Goal: Transaction & Acquisition: Purchase product/service

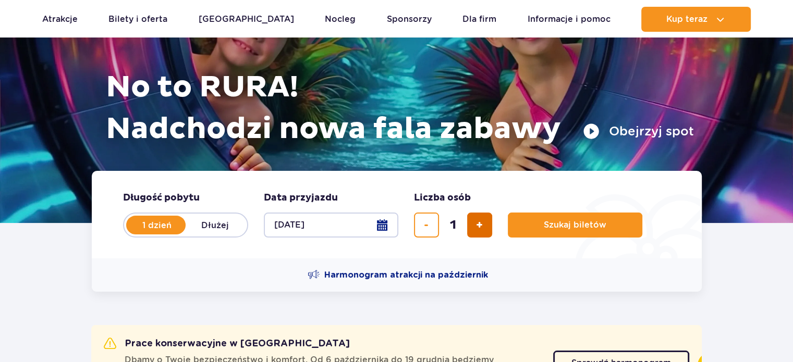
click at [473, 231] on button "dodaj bilet" at bounding box center [479, 225] width 25 height 25
type input "3"
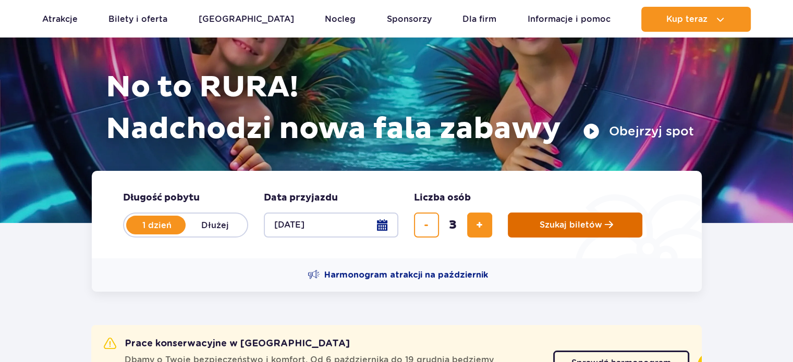
click at [560, 227] on span "Szukaj biletów" at bounding box center [570, 224] width 63 height 9
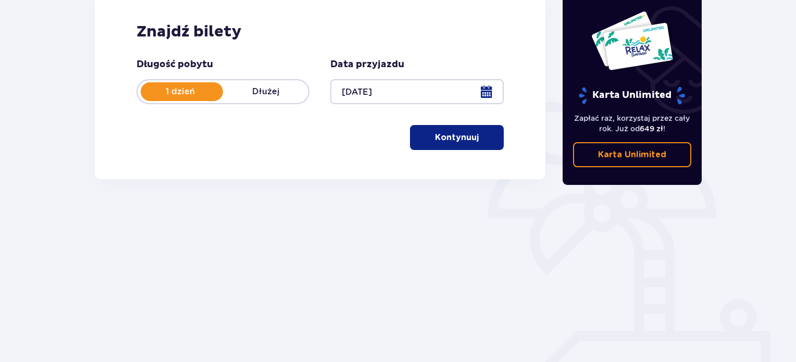
click at [452, 140] on p "Kontynuuj" at bounding box center [457, 137] width 44 height 11
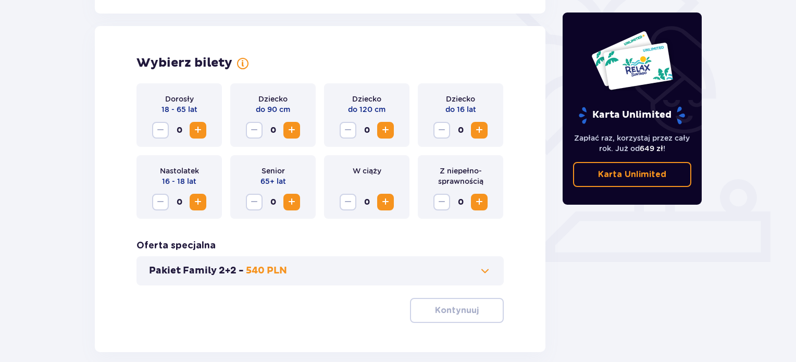
scroll to position [290, 0]
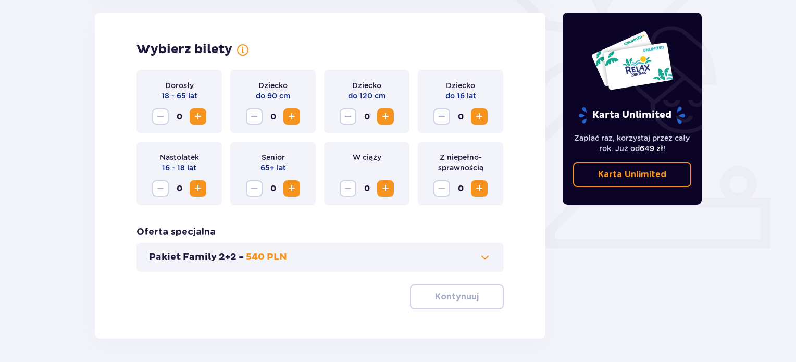
click at [200, 119] on span "Zwiększ" at bounding box center [198, 117] width 13 height 13
click at [384, 120] on span "Zwiększ" at bounding box center [385, 117] width 13 height 13
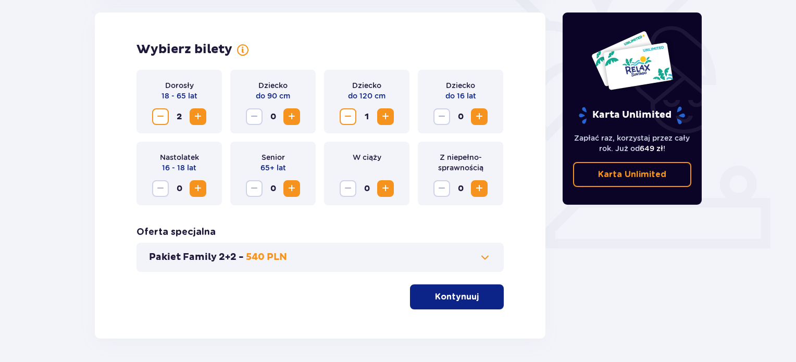
click at [473, 300] on button "Kontynuuj" at bounding box center [457, 297] width 94 height 25
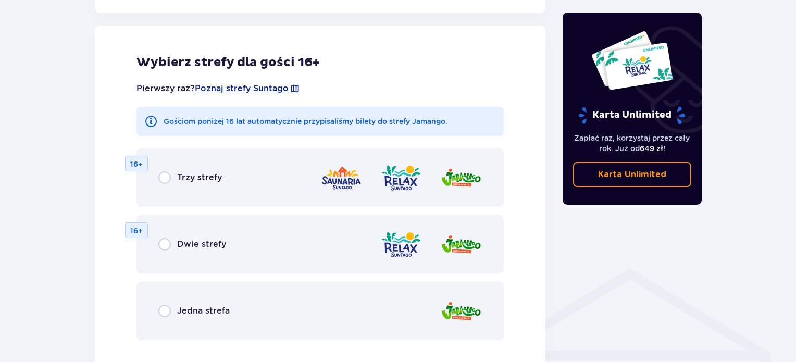
scroll to position [579, 0]
click at [174, 309] on div "Jedna strefa" at bounding box center [193, 310] width 71 height 13
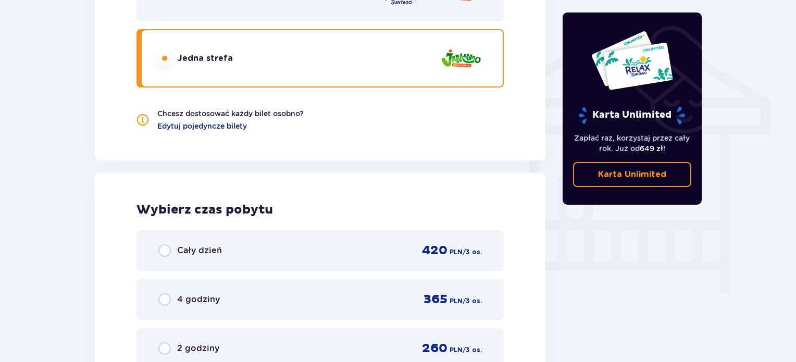
scroll to position [755, 0]
